Goal: Check status: Check status

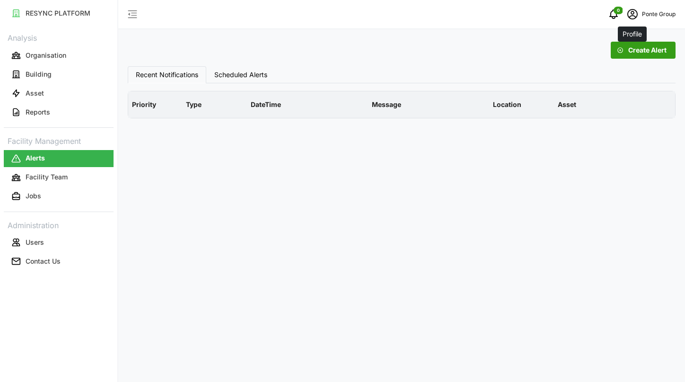
click at [632, 13] on icon "schedule" at bounding box center [632, 14] width 11 height 11
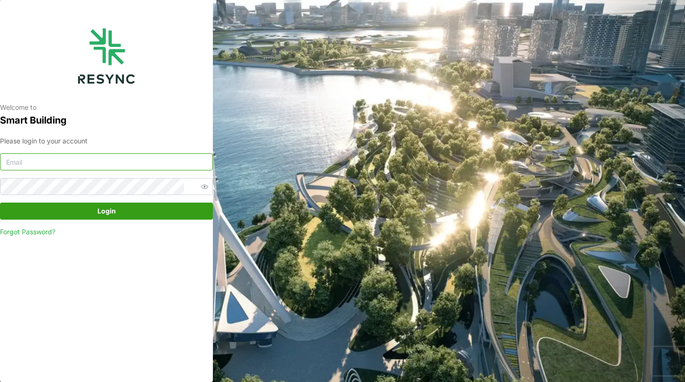
type input "continental_display@resynctech.com"
click at [77, 205] on span "Login" at bounding box center [106, 211] width 195 height 16
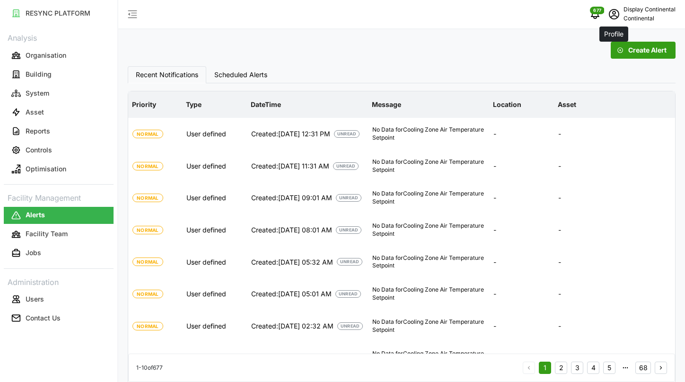
click at [613, 19] on icon "schedule" at bounding box center [614, 14] width 11 height 11
click at [605, 70] on button "Logout" at bounding box center [636, 71] width 90 height 17
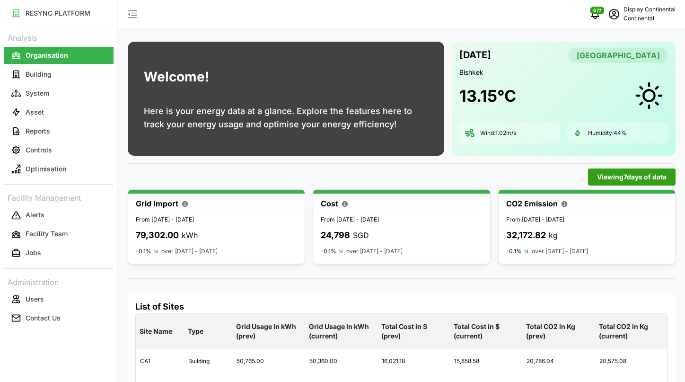
click at [628, 20] on p "Continental" at bounding box center [650, 18] width 52 height 9
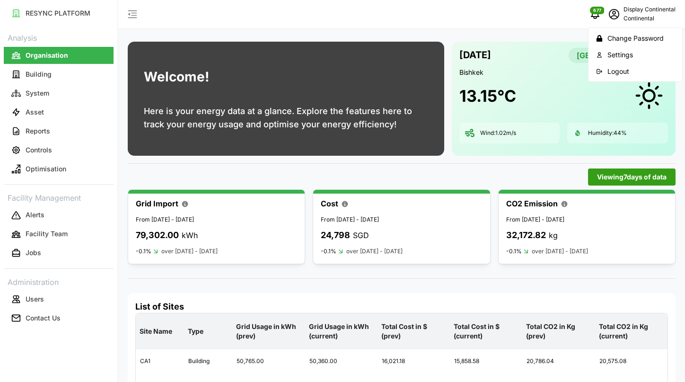
click at [612, 69] on div "Logout" at bounding box center [641, 71] width 67 height 10
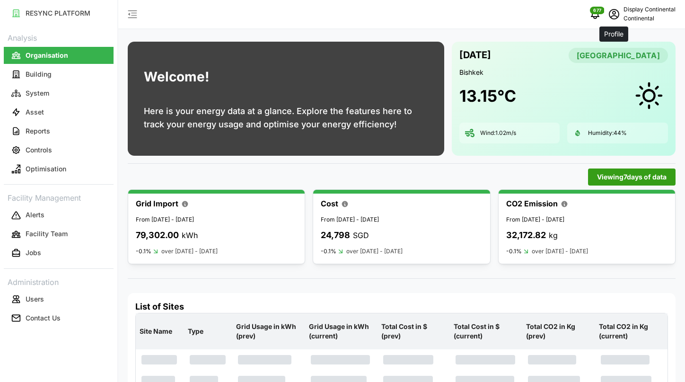
click at [622, 20] on span "schedule" at bounding box center [614, 14] width 18 height 18
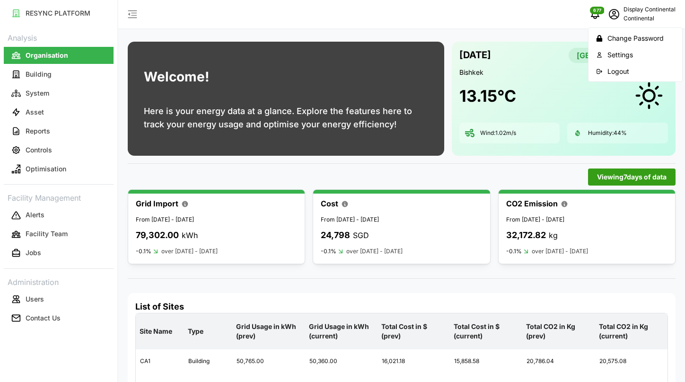
click at [614, 69] on div "Logout" at bounding box center [641, 71] width 67 height 10
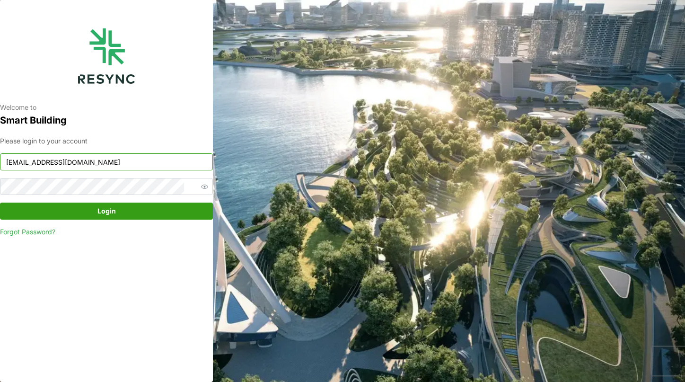
click at [147, 165] on input "[EMAIL_ADDRESS][DOMAIN_NAME]" at bounding box center [106, 161] width 213 height 17
paste input "ponte_group_internal"
type input "ponte_group_internal@resynctech.com"
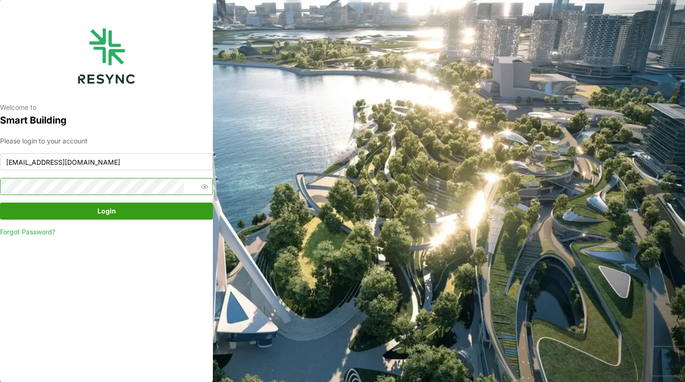
click at [199, 186] on span "button" at bounding box center [204, 186] width 11 height 11
click at [18, 207] on button "Login" at bounding box center [106, 211] width 213 height 17
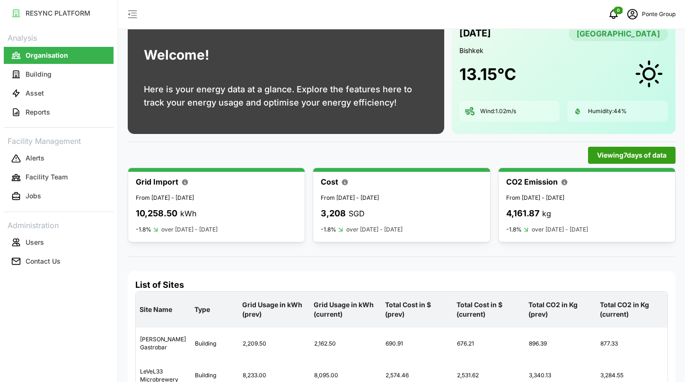
scroll to position [49, 0]
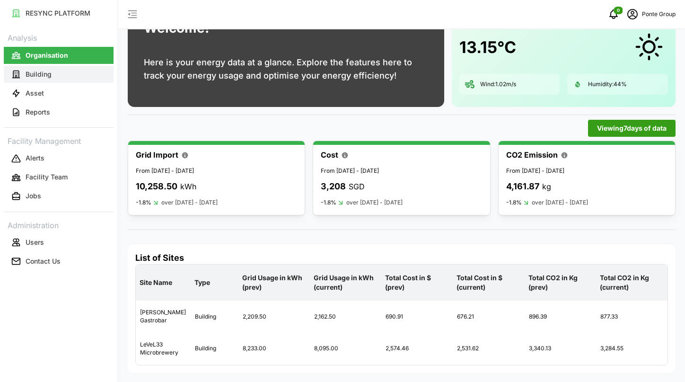
click at [74, 78] on button "Building" at bounding box center [59, 74] width 110 height 17
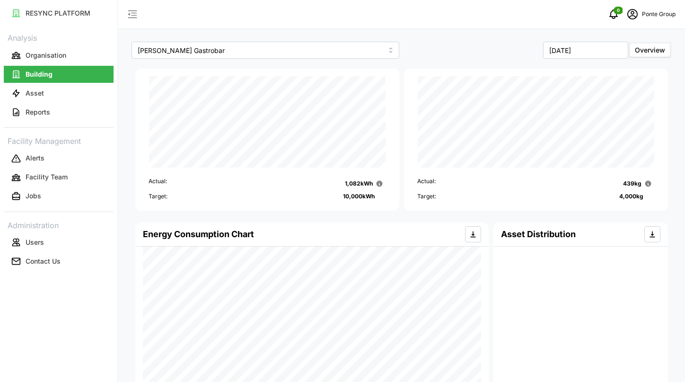
click at [605, 59] on div "September 2025 Overview" at bounding box center [538, 50] width 273 height 22
click at [597, 49] on input "September 2025" at bounding box center [585, 50] width 85 height 17
click at [570, 128] on button "Aug" at bounding box center [567, 130] width 41 height 17
type input "August 2025"
click at [67, 89] on button "Asset" at bounding box center [59, 93] width 110 height 17
